Goal: Register for event/course

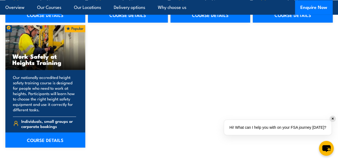
scroll to position [703, 0]
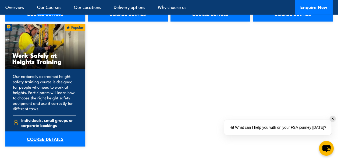
click at [53, 136] on link "COURSE DETAILS" at bounding box center [45, 138] width 80 height 15
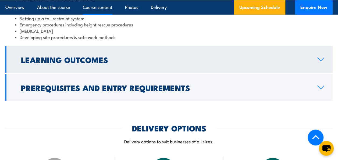
scroll to position [515, 0]
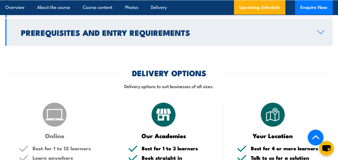
click at [215, 38] on link "Prerequisites and Entry Requirements" at bounding box center [168, 32] width 327 height 27
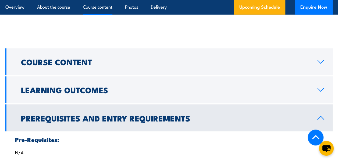
scroll to position [388, 0]
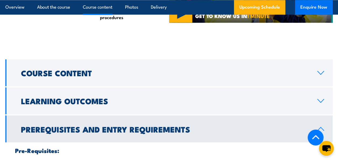
click at [317, 5] on button "Enquire Now" at bounding box center [314, 7] width 38 height 15
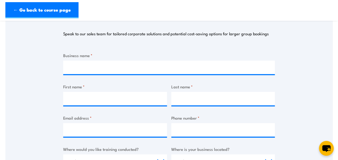
scroll to position [77, 0]
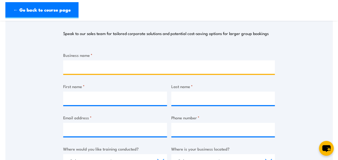
click at [110, 65] on input "Business name *" at bounding box center [168, 66] width 211 height 13
type input "Campaspe Shire Council"
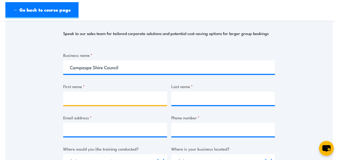
type input "Rani"
type input "[PERSON_NAME]"
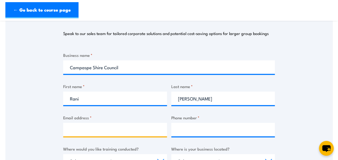
type input "[PERSON_NAME][EMAIL_ADDRESS][DOMAIN_NAME]"
type input "0417382314"
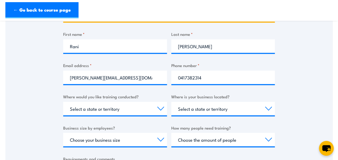
scroll to position [136, 0]
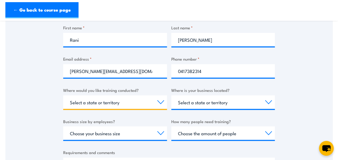
click at [100, 102] on select "Select a state or territory Nationally - multiple locations [GEOGRAPHIC_DATA] […" at bounding box center [115, 101] width 104 height 13
select select "VIC"
click at [63, 95] on select "Select a state or territory Nationally - multiple locations [GEOGRAPHIC_DATA] […" at bounding box center [115, 101] width 104 height 13
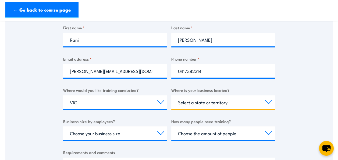
click at [194, 99] on select "Select a state or territory [GEOGRAPHIC_DATA] [GEOGRAPHIC_DATA] [GEOGRAPHIC_DAT…" at bounding box center [223, 101] width 104 height 13
select select "VIC"
click at [171, 95] on select "Select a state or territory [GEOGRAPHIC_DATA] [GEOGRAPHIC_DATA] [GEOGRAPHIC_DAT…" at bounding box center [223, 101] width 104 height 13
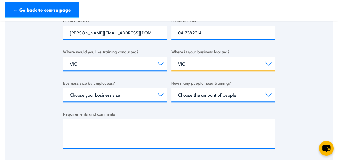
scroll to position [175, 0]
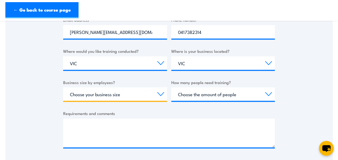
click at [139, 93] on select "Choose your business size 1 to 19 20 to 199 200+" at bounding box center [115, 93] width 104 height 13
select select "1 to 19"
click at [63, 87] on select "Choose your business size 1 to 19 20 to 199 200+" at bounding box center [115, 93] width 104 height 13
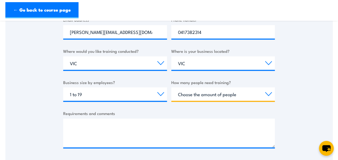
click at [196, 89] on select "Choose the amount of people 1 to 4 5 to 19 20+" at bounding box center [223, 93] width 104 height 13
select select "5 to 19"
click at [171, 87] on select "Choose the amount of people 1 to 4 5 to 19 20+" at bounding box center [223, 93] width 104 height 13
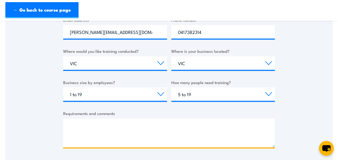
click at [183, 127] on textarea "Requirements and comments" at bounding box center [168, 132] width 211 height 29
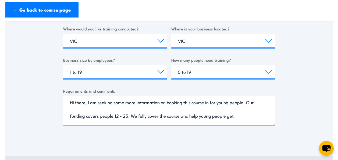
scroll to position [0, 0]
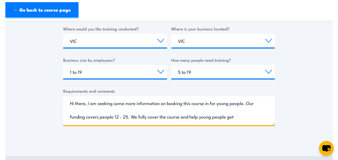
click at [177, 102] on textarea "Hi there, I am seeking some more information on booking this course in for youn…" at bounding box center [168, 110] width 211 height 29
drag, startPoint x: 223, startPoint y: 103, endPoint x: 189, endPoint y: 103, distance: 34.4
click at [189, 103] on textarea "Hi there, I am seeking some more information this course in for young people. O…" at bounding box center [168, 110] width 211 height 29
click at [223, 103] on textarea "Hi there, I am seeking some more information this course. Our funding covers pe…" at bounding box center [168, 110] width 211 height 29
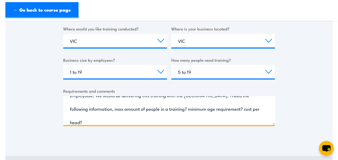
scroll to position [38, 0]
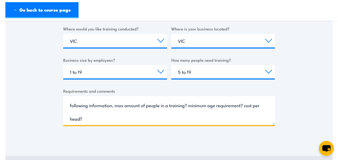
click at [161, 117] on textarea "Hi there, I am seeking some more information this course. Our funding covers yo…" at bounding box center [168, 110] width 211 height 29
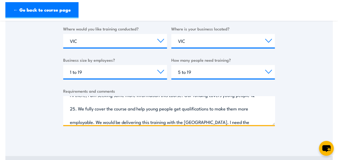
scroll to position [5, 0]
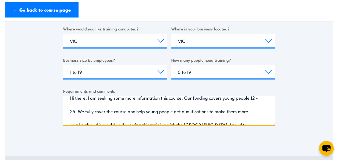
type textarea "Hi there, I am seeking some more information this course. Our funding covers yo…"
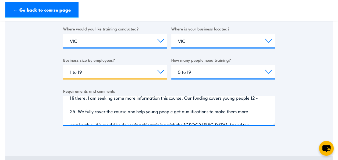
click at [100, 71] on select "Choose your business size 1 to 19 20 to 199 200+" at bounding box center [115, 71] width 104 height 13
click at [41, 52] on div "Thank you for your interest in this course. Speak to our sales team for tailore…" at bounding box center [168, 6] width 327 height 268
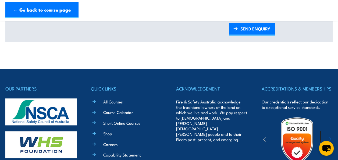
scroll to position [334, 0]
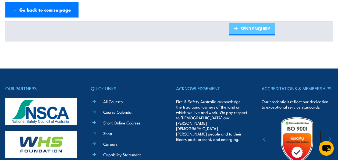
click at [247, 29] on link "SEND ENQUIRY" at bounding box center [252, 29] width 46 height 13
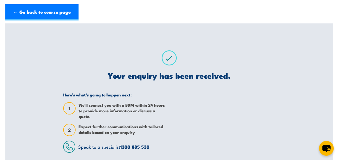
scroll to position [0, 0]
